Goal: Task Accomplishment & Management: Manage account settings

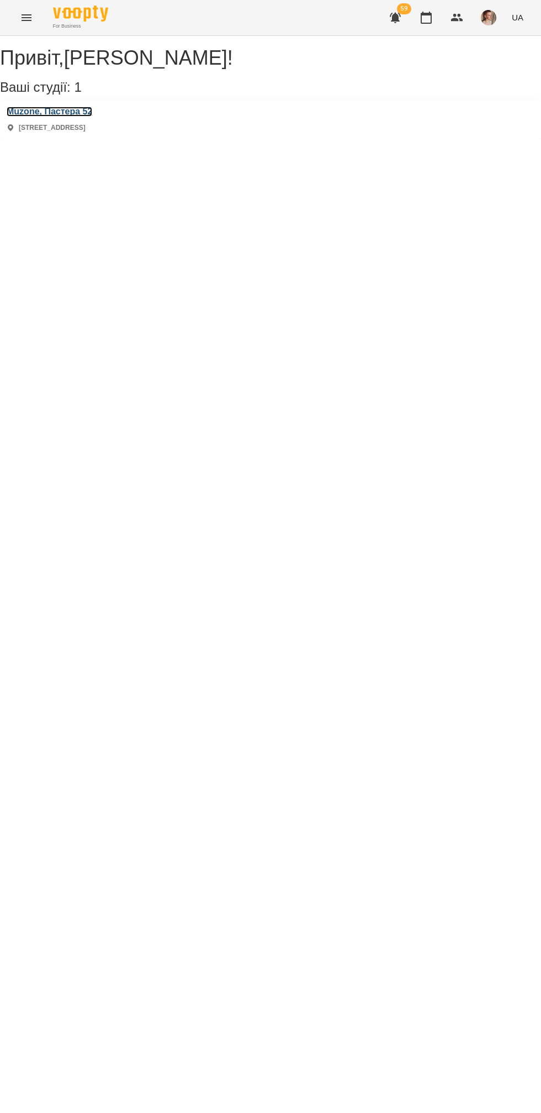
click at [77, 117] on h3 "Muzone, Пастера 52" at bounding box center [50, 112] width 86 height 10
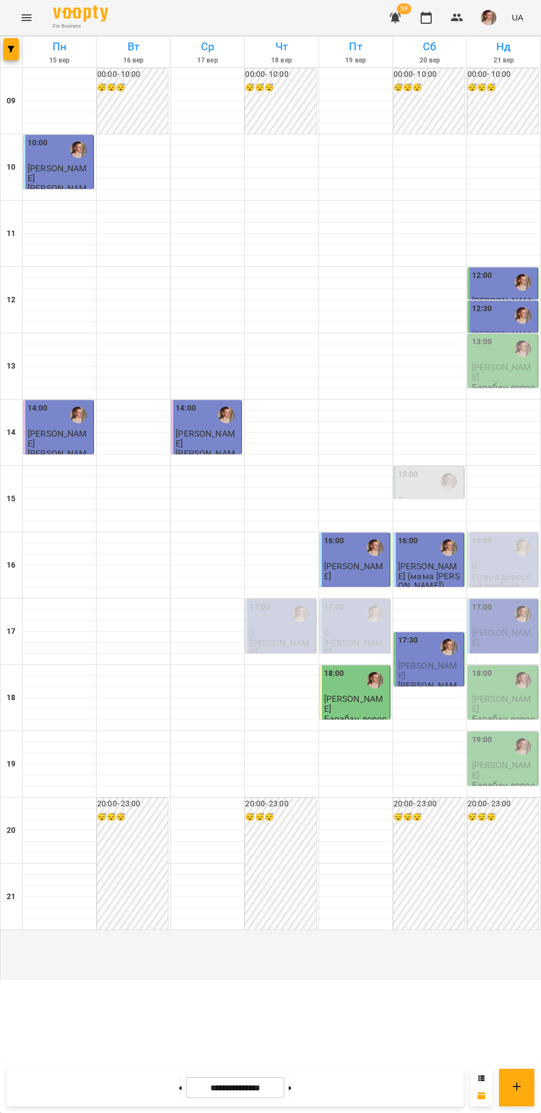
click at [505, 411] on p "Барабан дорослий індивідуальний" at bounding box center [504, 396] width 64 height 29
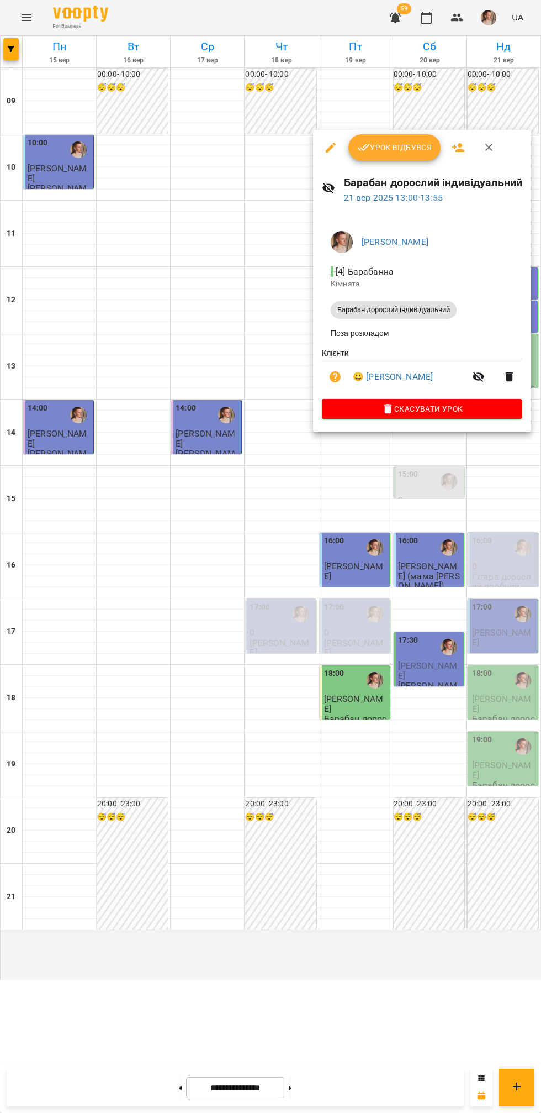
click at [402, 155] on button "Урок відбувся" at bounding box center [395, 147] width 93 height 27
